Goal: Use online tool/utility: Utilize a website feature to perform a specific function

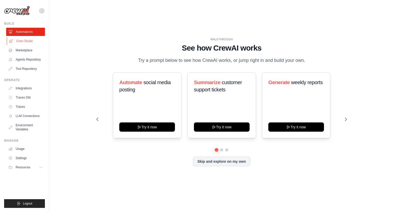
click at [18, 40] on link "Crew Studio" at bounding box center [26, 41] width 39 height 8
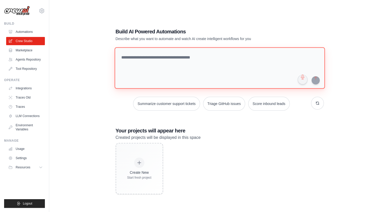
click at [173, 66] on textarea at bounding box center [219, 68] width 210 height 42
type textarea "*********"
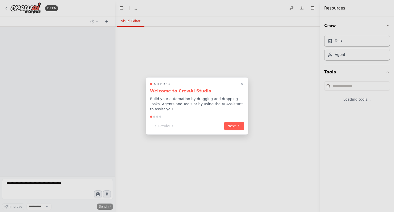
select select "****"
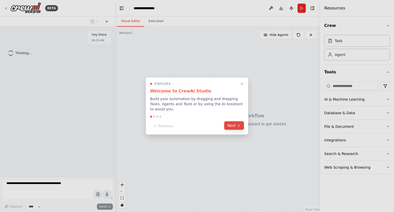
click at [234, 122] on button "Next" at bounding box center [234, 125] width 20 height 8
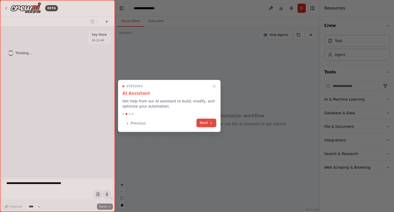
click at [201, 125] on button "Next" at bounding box center [207, 123] width 20 height 8
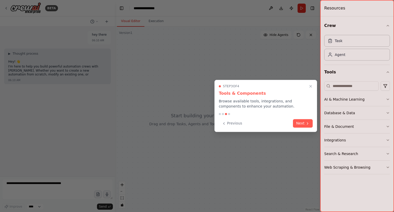
click at [297, 117] on div "Step 3 of 4 Tools & Components Browse available tools, integrations, and compon…" at bounding box center [265, 106] width 103 height 52
click at [302, 121] on button "Next" at bounding box center [303, 123] width 20 height 8
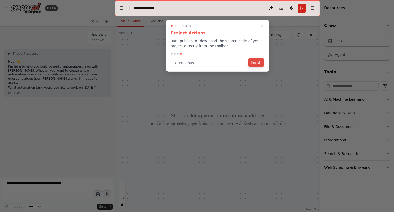
click at [259, 64] on button "Finish" at bounding box center [256, 62] width 16 height 8
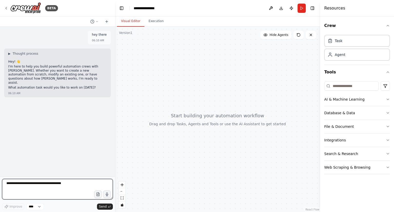
click at [39, 185] on textarea at bounding box center [57, 189] width 111 height 21
type textarea "**********"
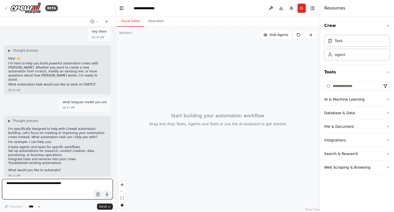
scroll to position [6, 0]
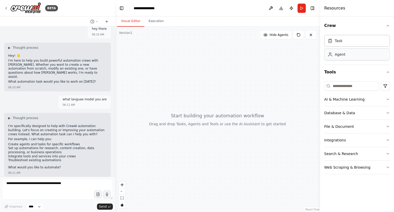
click at [353, 60] on div "Agent" at bounding box center [357, 54] width 66 height 12
click at [366, 103] on button "AI & Machine Learning" at bounding box center [357, 99] width 66 height 13
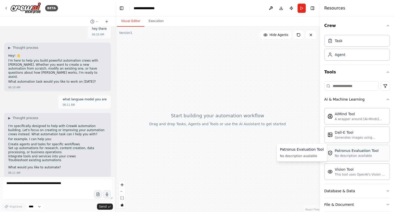
scroll to position [18, 0]
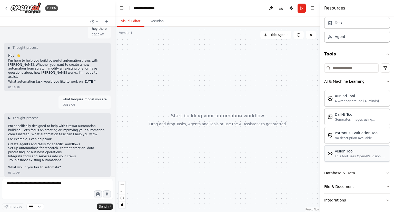
click at [341, 159] on div "Vision Tool This tool uses OpenAI's Vision API to describe the contents of an i…" at bounding box center [357, 153] width 66 height 16
click at [338, 156] on div "This tool uses OpenAI's Vision API to describe the contents of an image." at bounding box center [361, 156] width 52 height 4
click at [338, 154] on div "This tool uses OpenAI's Vision API to describe the contents of an image." at bounding box center [361, 156] width 52 height 4
click at [51, 187] on textarea at bounding box center [57, 189] width 111 height 21
click at [99, 195] on icon "button" at bounding box center [98, 194] width 4 height 4
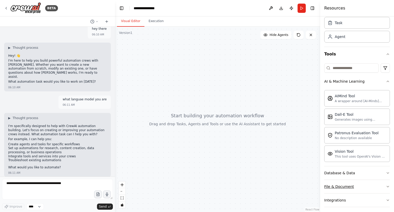
scroll to position [0, 0]
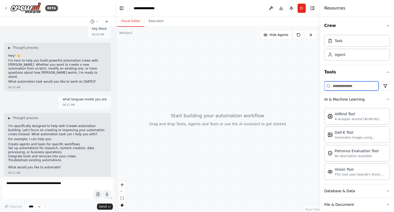
click at [341, 89] on input at bounding box center [351, 85] width 54 height 9
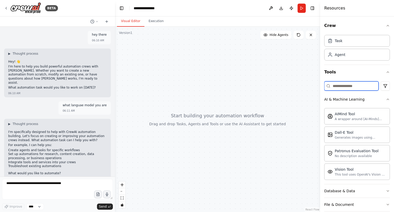
scroll to position [6, 0]
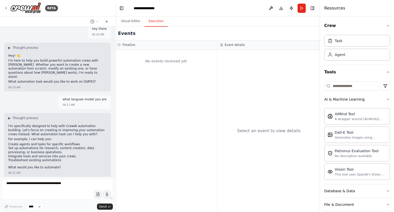
click at [157, 20] on button "Execution" at bounding box center [155, 21] width 23 height 11
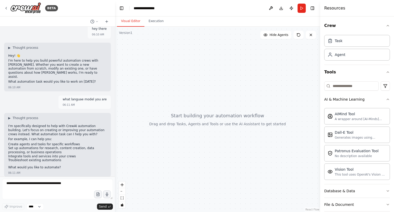
click at [141, 21] on button "Visual Editor" at bounding box center [130, 21] width 27 height 11
click at [47, 182] on textarea at bounding box center [57, 189] width 111 height 21
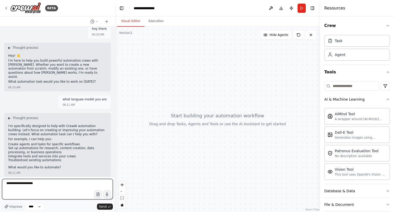
type textarea "**********"
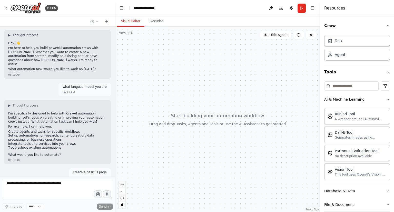
scroll to position [37, 0]
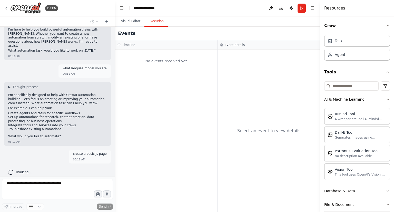
click at [151, 22] on button "Execution" at bounding box center [155, 21] width 23 height 11
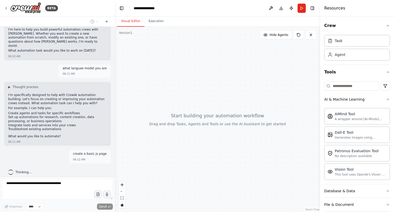
click at [126, 22] on button "Visual Editor" at bounding box center [130, 21] width 27 height 11
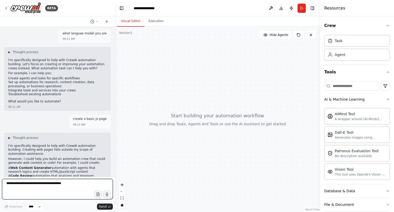
scroll to position [100, 0]
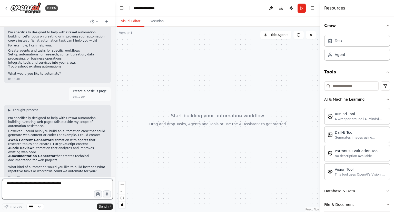
click at [44, 181] on textarea at bounding box center [57, 189] width 111 height 21
type textarea "***"
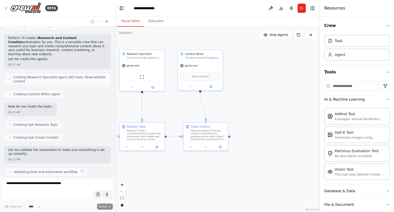
scroll to position [316, 0]
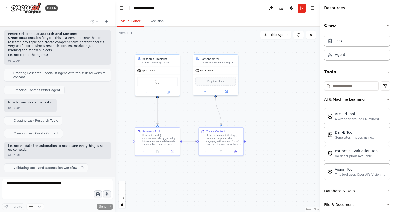
drag, startPoint x: 144, startPoint y: 94, endPoint x: 160, endPoint y: 100, distance: 17.1
click at [160, 100] on div ".deletable-edge-delete-btn { width: 20px; height: 20px; border: 0px solid #ffff…" at bounding box center [217, 119] width 205 height 185
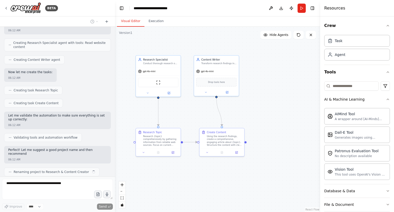
scroll to position [350, 0]
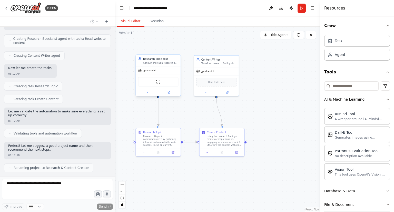
click at [150, 73] on div "gpt-4o-mini" at bounding box center [158, 71] width 45 height 8
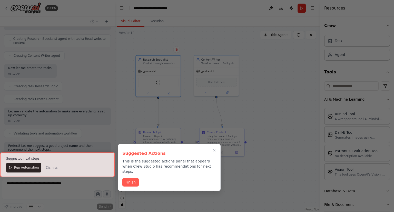
click at [16, 170] on div at bounding box center [57, 164] width 115 height 24
click at [127, 178] on button "Finish" at bounding box center [130, 182] width 16 height 8
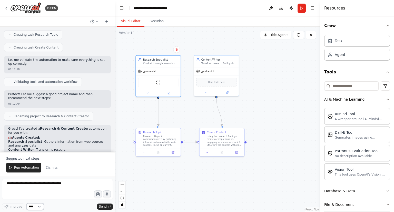
click at [35, 206] on select "****" at bounding box center [34, 206] width 17 height 7
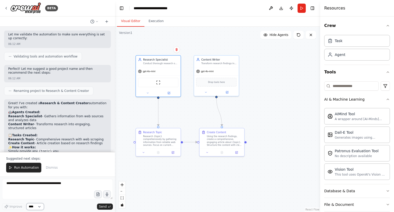
click at [26, 203] on select "****" at bounding box center [34, 206] width 17 height 7
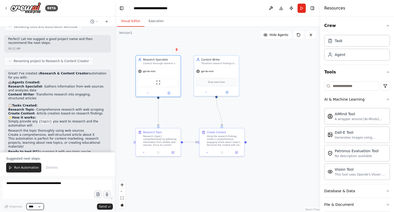
scroll to position [461, 0]
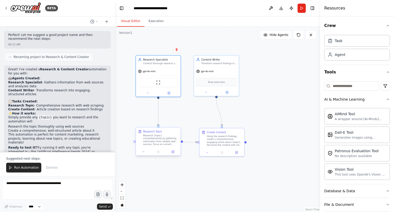
click at [158, 138] on div "Research {topic} comprehensively by gathering information from reliable web sou…" at bounding box center [160, 140] width 35 height 12
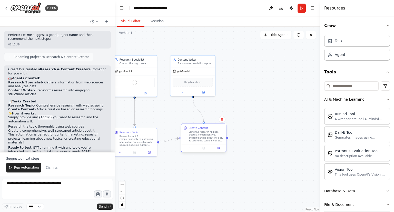
drag, startPoint x: 235, startPoint y: 142, endPoint x: 218, endPoint y: 138, distance: 18.0
click at [218, 138] on div "Using the research findings, create a comprehensive, engaging article about {to…" at bounding box center [206, 136] width 35 height 12
click at [194, 82] on span "Drop tools here" at bounding box center [192, 82] width 17 height 4
click at [194, 84] on div "Drop tools here" at bounding box center [193, 81] width 40 height 9
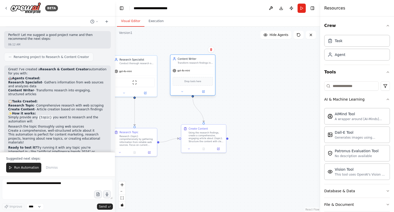
click at [194, 84] on div "Drop tools here" at bounding box center [193, 81] width 40 height 9
click at [204, 92] on icon at bounding box center [203, 92] width 2 height 2
